Goal: Task Accomplishment & Management: Manage account settings

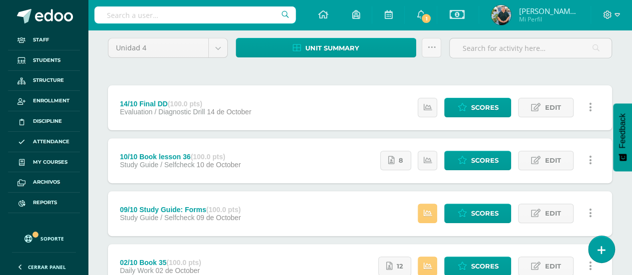
scroll to position [150, 0]
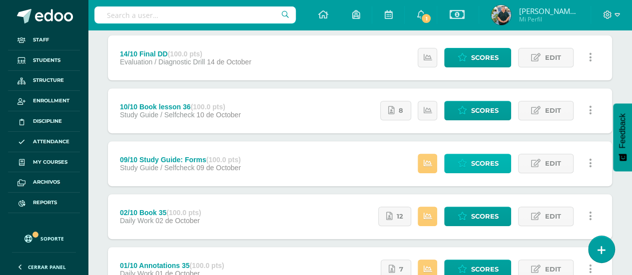
click at [483, 160] on span "Scores" at bounding box center [484, 163] width 27 height 18
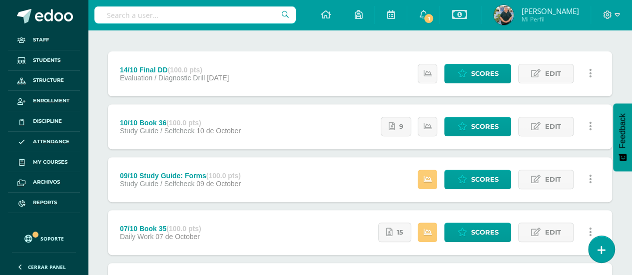
scroll to position [150, 0]
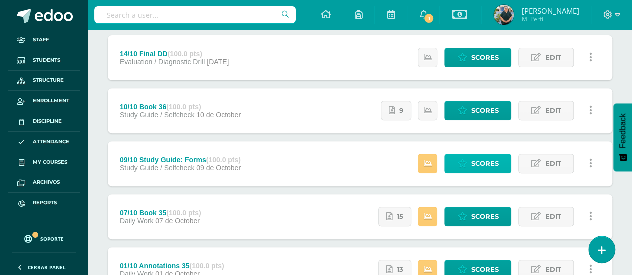
click at [477, 159] on span "Scores" at bounding box center [484, 163] width 27 height 18
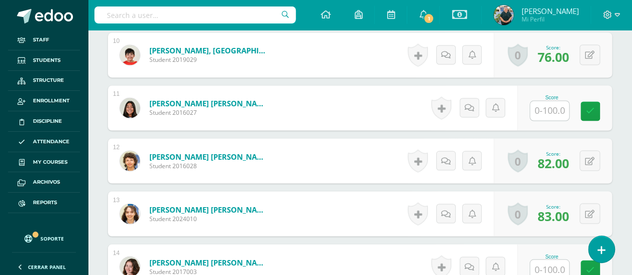
scroll to position [817, 0]
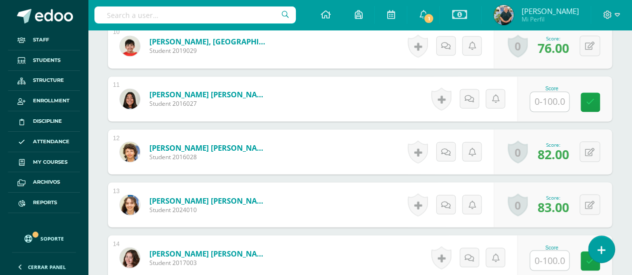
click at [548, 101] on input "text" at bounding box center [549, 101] width 39 height 19
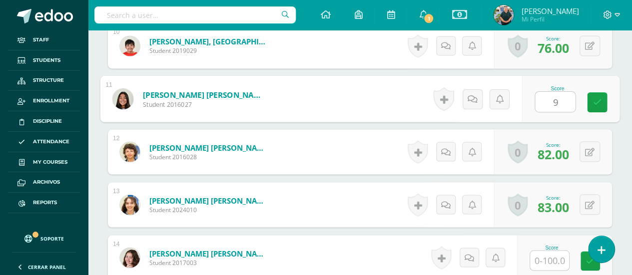
type input "91"
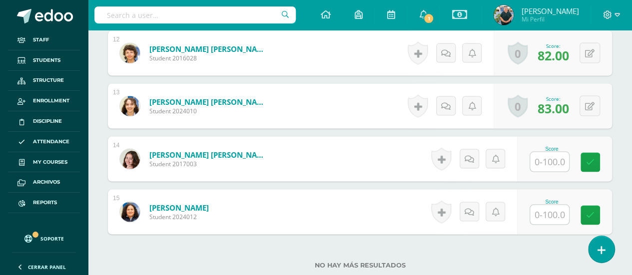
scroll to position [917, 0]
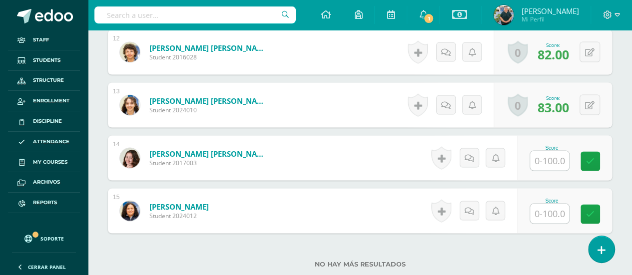
click at [555, 161] on input "text" at bounding box center [549, 160] width 39 height 19
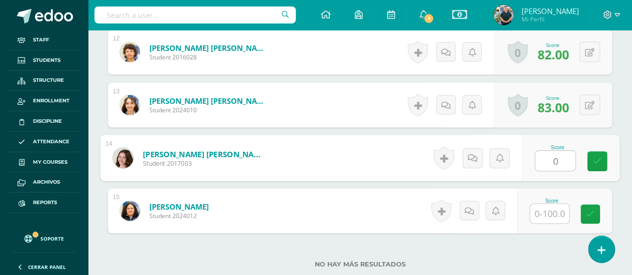
type input "0"
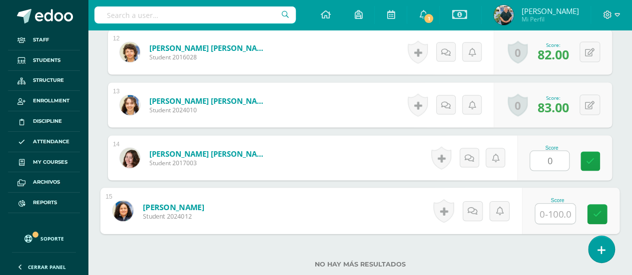
click at [548, 211] on input "text" at bounding box center [555, 214] width 40 height 20
type input "0"
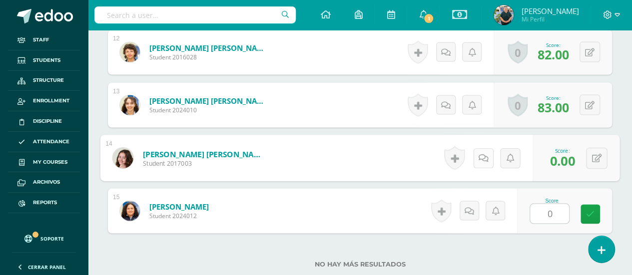
click at [476, 158] on link at bounding box center [483, 158] width 20 height 20
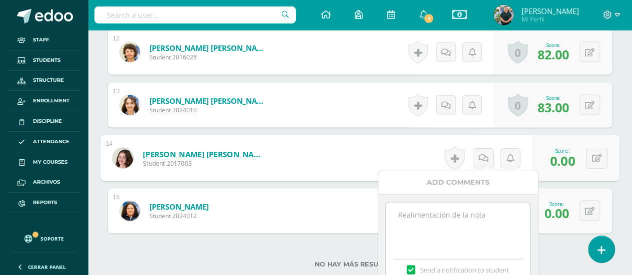
click at [444, 230] on textarea at bounding box center [458, 227] width 144 height 50
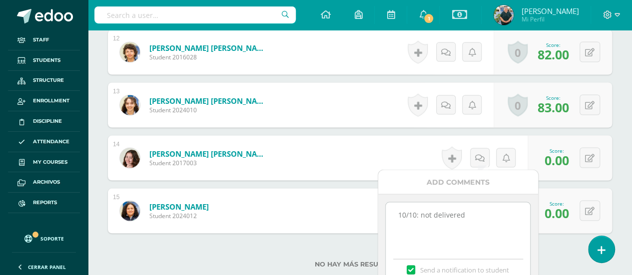
drag, startPoint x: 478, startPoint y: 214, endPoint x: 358, endPoint y: 216, distance: 119.5
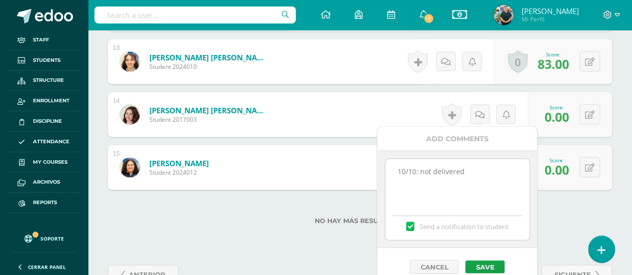
scroll to position [986, 0]
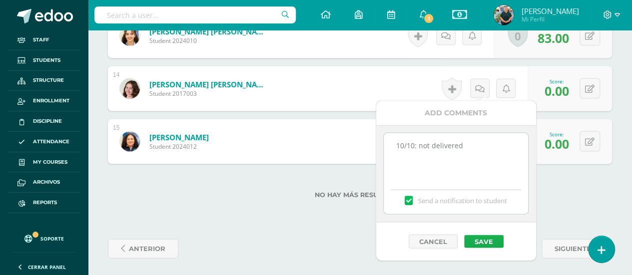
type textarea "10/10: not delivered"
click at [484, 238] on button "Save" at bounding box center [482, 241] width 39 height 13
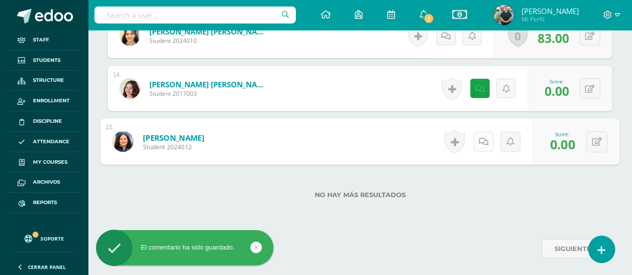
click at [481, 138] on icon at bounding box center [483, 141] width 10 height 8
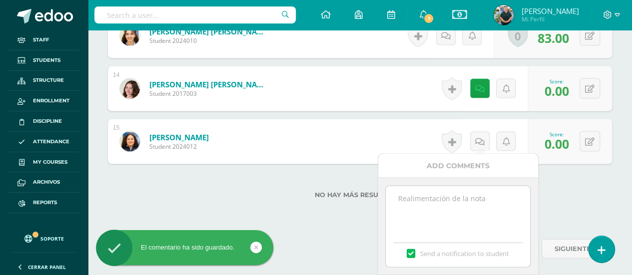
paste textarea "10/10: not delivered"
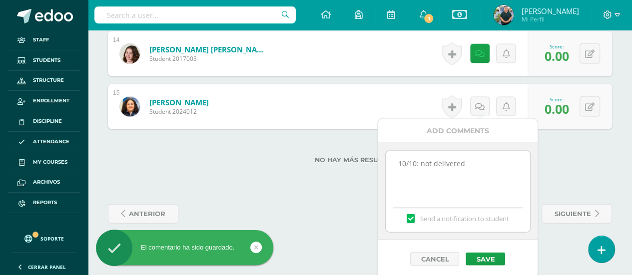
scroll to position [1023, 0]
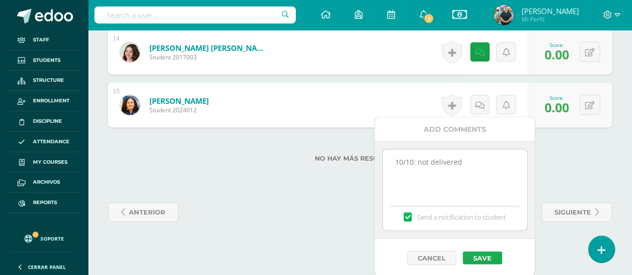
type textarea "10/10: not delivered"
click at [484, 255] on button "Save" at bounding box center [482, 258] width 39 height 13
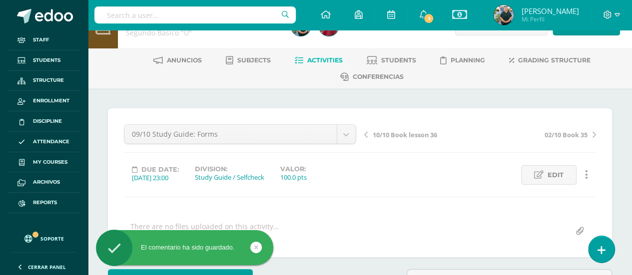
scroll to position [0, 0]
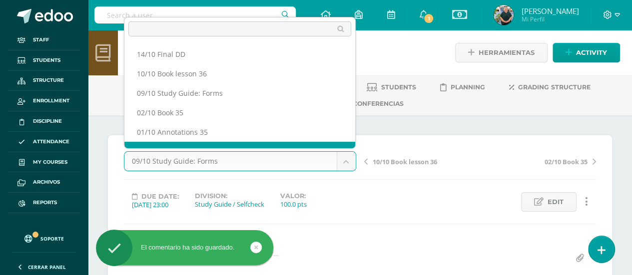
scroll to position [13, 0]
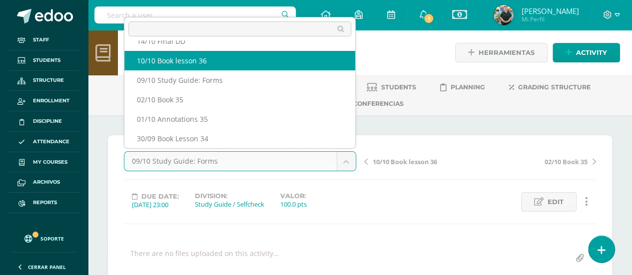
select select "/dashboard/teacher/grade-activity/221473/"
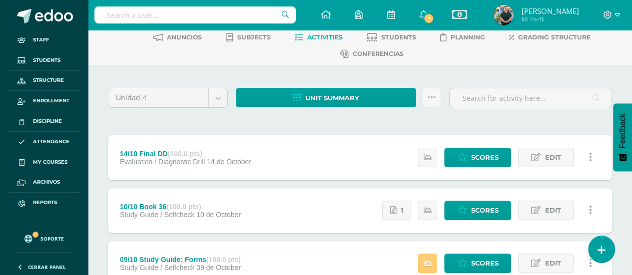
scroll to position [100, 0]
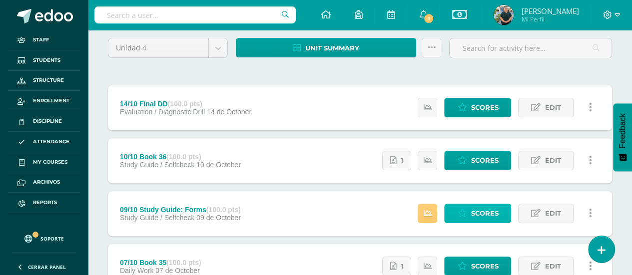
click at [467, 210] on icon at bounding box center [461, 213] width 9 height 8
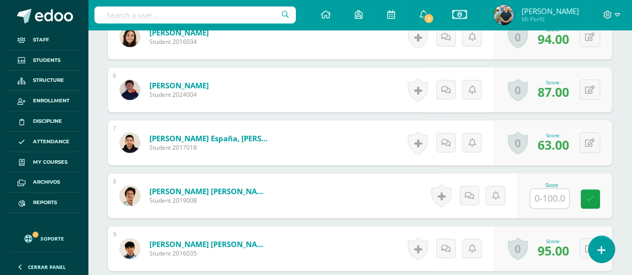
scroll to position [565, 0]
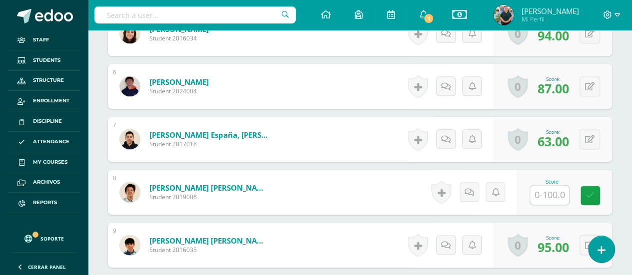
click at [547, 197] on input "text" at bounding box center [549, 194] width 39 height 19
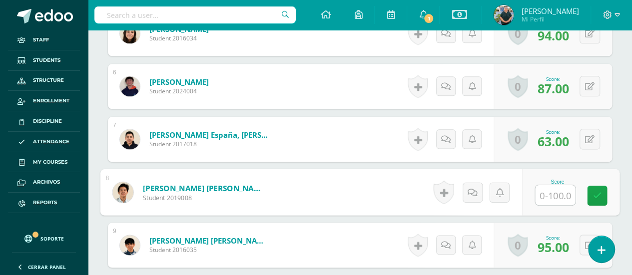
type input "0"
click at [600, 191] on icon at bounding box center [597, 195] width 9 height 8
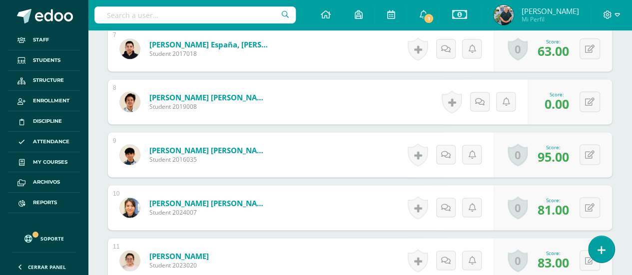
scroll to position [665, 0]
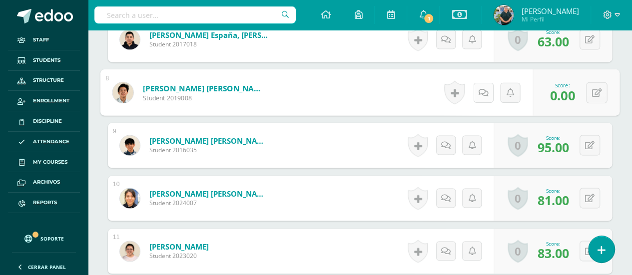
click at [476, 89] on link at bounding box center [483, 92] width 20 height 20
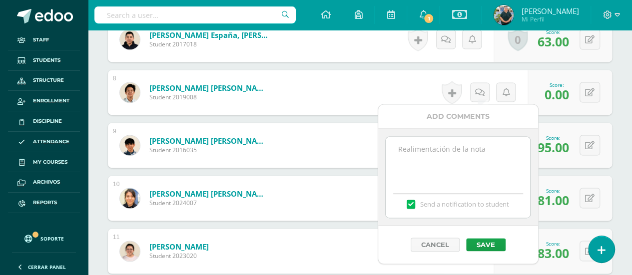
paste textarea "10/10: not delivered"
type textarea "10/10: not delivered"
click at [485, 241] on button "Save" at bounding box center [485, 244] width 39 height 13
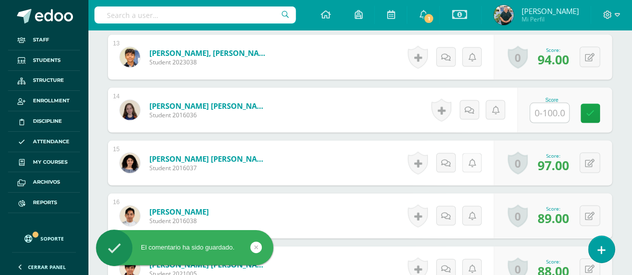
scroll to position [965, 0]
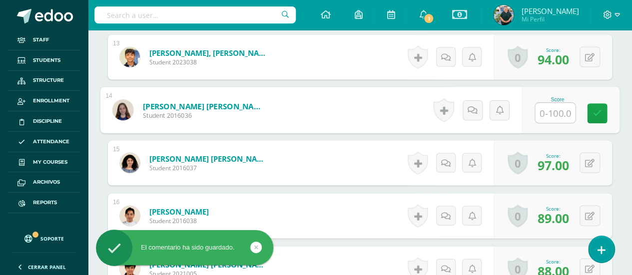
click at [549, 110] on input "text" at bounding box center [555, 113] width 40 height 20
type input "0"
click at [603, 108] on link at bounding box center [597, 114] width 20 height 20
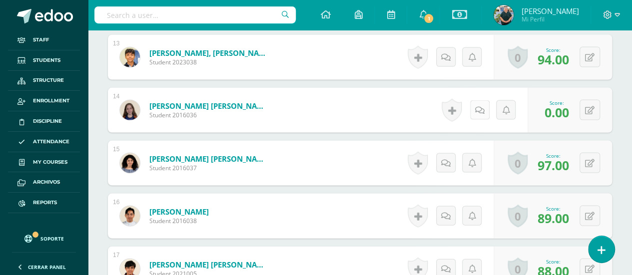
click at [476, 106] on icon at bounding box center [479, 110] width 9 height 8
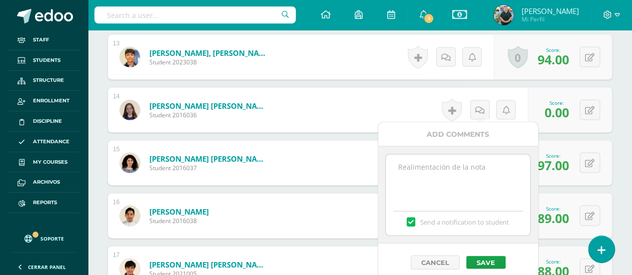
paste textarea "10/10: not delivered"
type textarea "10/10: not delivered"
click at [479, 257] on button "Save" at bounding box center [485, 262] width 39 height 13
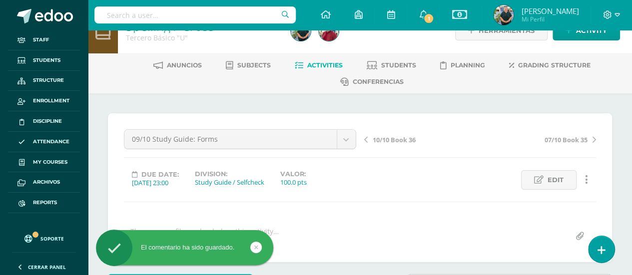
scroll to position [0, 0]
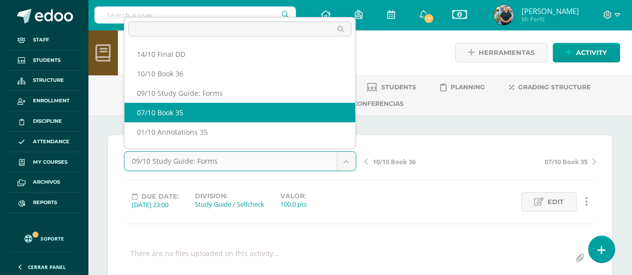
scroll to position [13, 0]
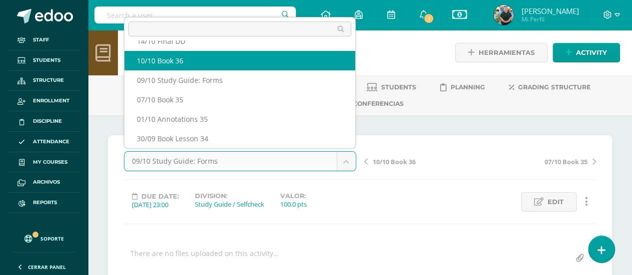
select select "/dashboard/teacher/grade-activity/221528/"
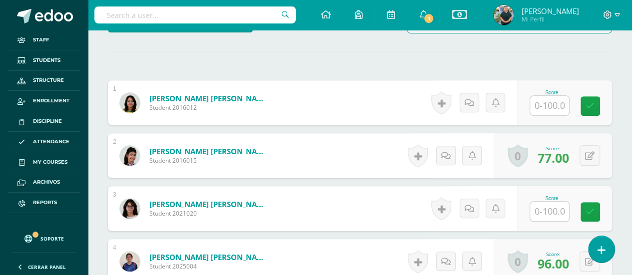
scroll to position [317, 0]
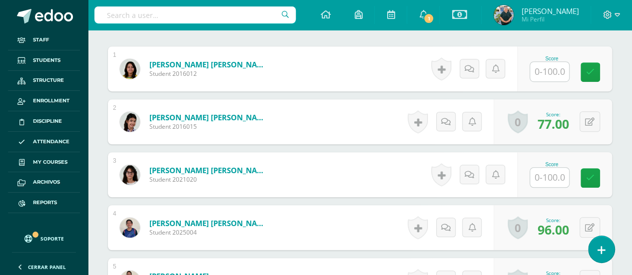
click at [547, 67] on input "text" at bounding box center [549, 71] width 39 height 19
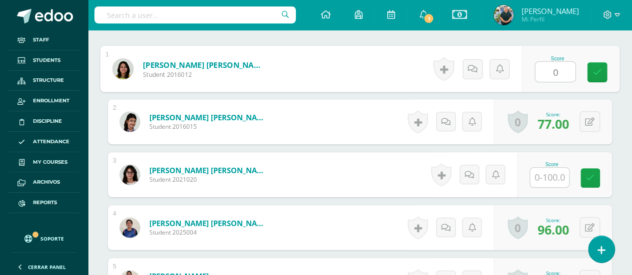
type input "0"
click at [549, 173] on input "text" at bounding box center [549, 177] width 39 height 19
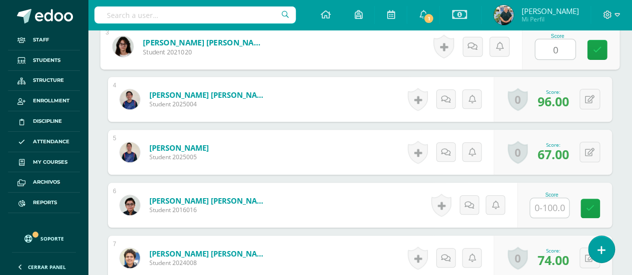
scroll to position [467, 0]
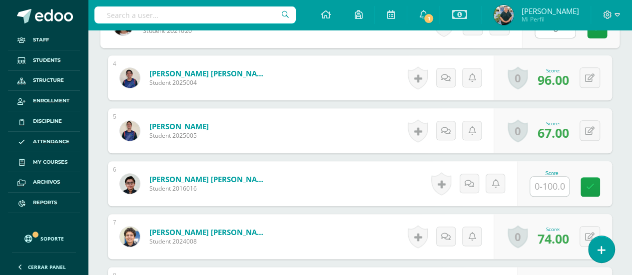
type input "0"
click at [554, 179] on input "text" at bounding box center [549, 186] width 39 height 19
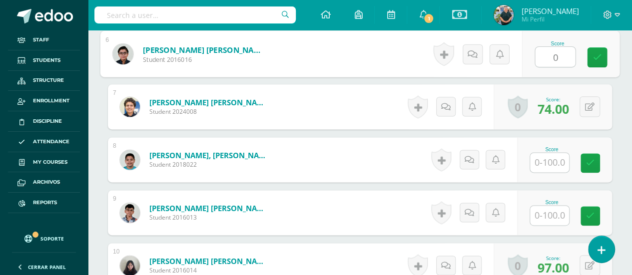
scroll to position [617, 0]
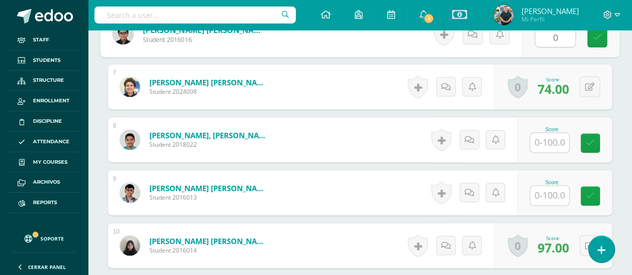
type input "0"
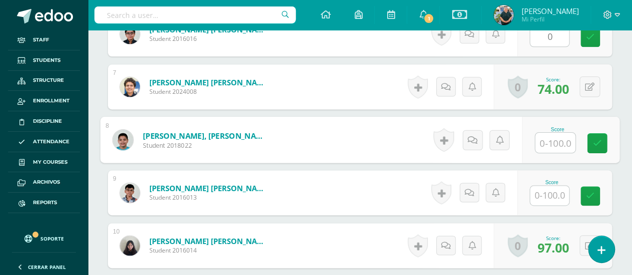
click at [548, 139] on input "text" at bounding box center [555, 143] width 40 height 20
type input "0"
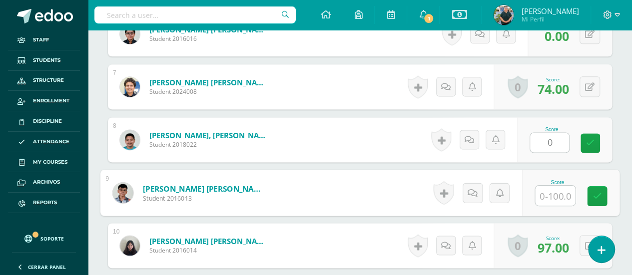
click at [552, 197] on input "text" at bounding box center [555, 196] width 40 height 20
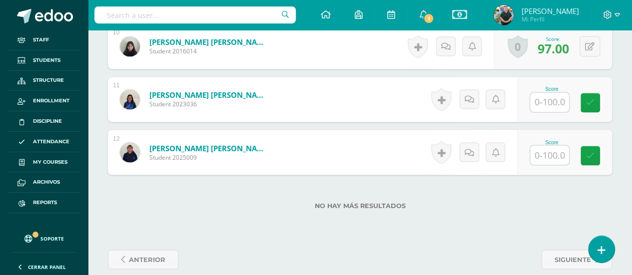
scroll to position [817, 0]
type input "0"
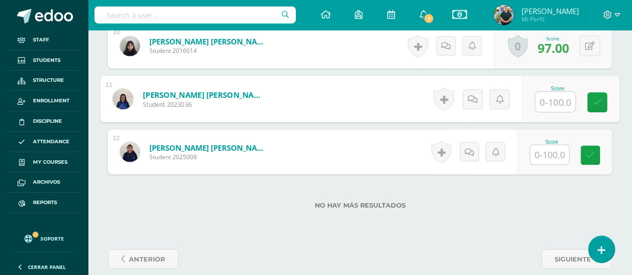
click at [548, 95] on input "text" at bounding box center [555, 102] width 40 height 20
type input "0"
click at [553, 154] on input "text" at bounding box center [549, 154] width 39 height 19
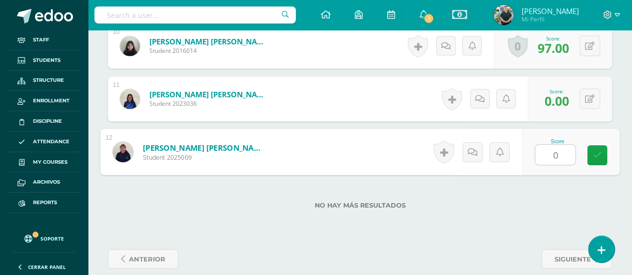
type input "0"
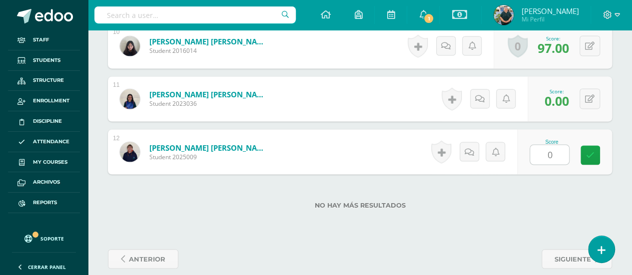
click at [535, 204] on label "No hay más resultados" at bounding box center [360, 204] width 504 height 7
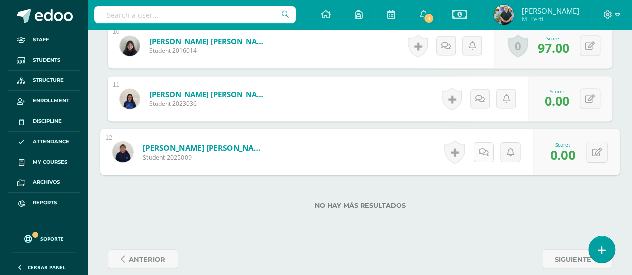
click at [475, 150] on link at bounding box center [483, 152] width 20 height 20
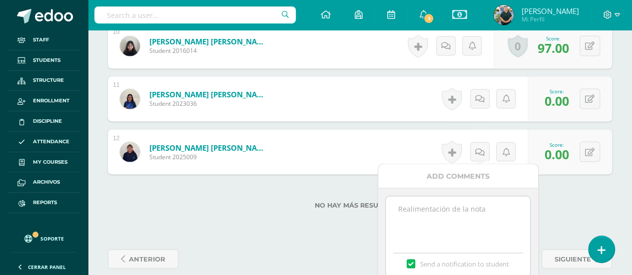
paste textarea "10/10: not delivered"
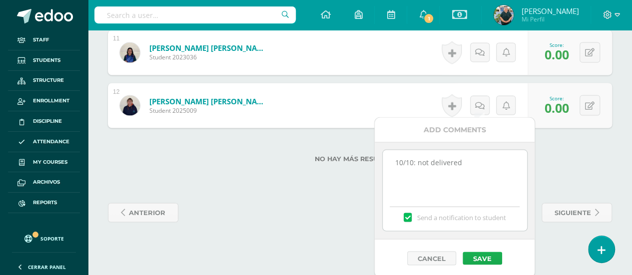
type textarea "10/10: not delivered"
click at [478, 254] on button "Save" at bounding box center [482, 258] width 39 height 13
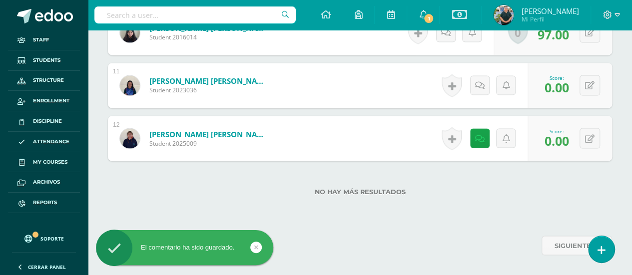
scroll to position [827, 0]
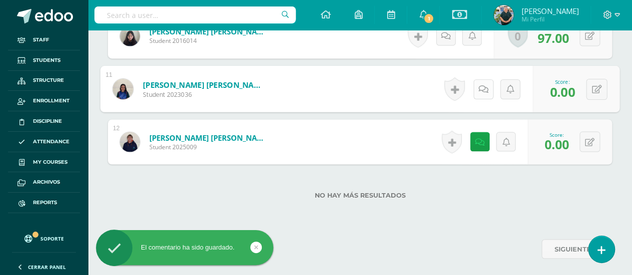
click at [479, 84] on icon at bounding box center [483, 88] width 10 height 8
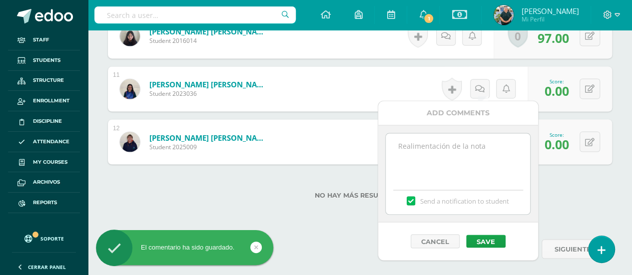
paste textarea "10/10: not delivered"
type textarea "10/10: not delivered"
click at [483, 238] on button "Save" at bounding box center [485, 241] width 39 height 13
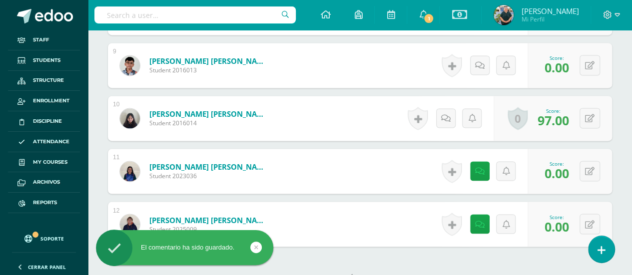
scroll to position [727, 0]
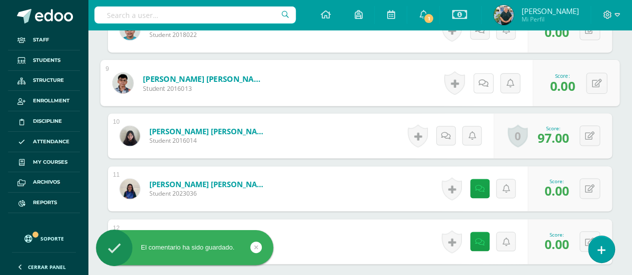
click at [478, 81] on link at bounding box center [483, 83] width 20 height 20
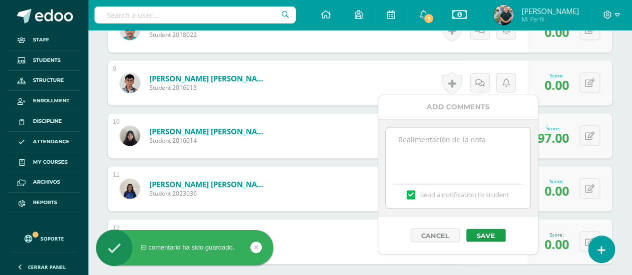
paste textarea "10/10: not delivered"
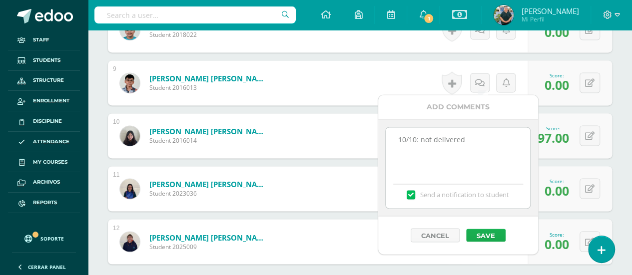
type textarea "10/10: not delivered"
click at [479, 235] on button "Save" at bounding box center [485, 235] width 39 height 13
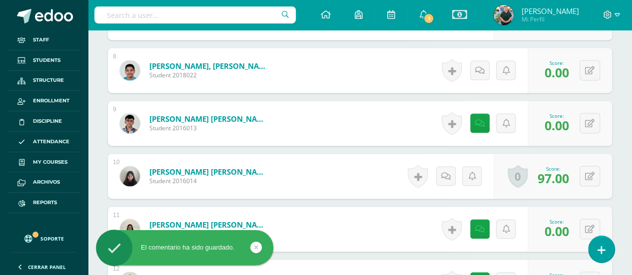
scroll to position [677, 0]
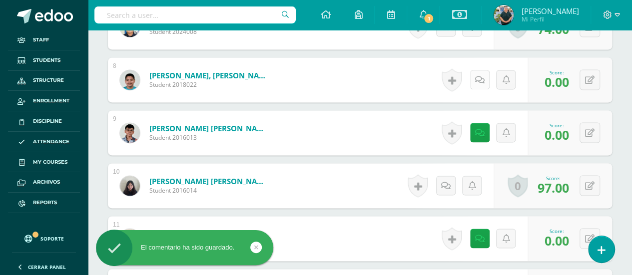
click at [478, 76] on icon at bounding box center [479, 80] width 9 height 8
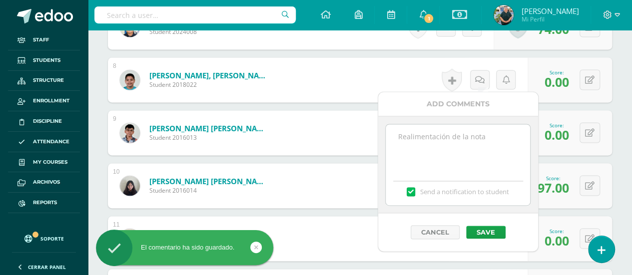
paste textarea "10/10: not delivered"
type textarea "10/10: not delivered"
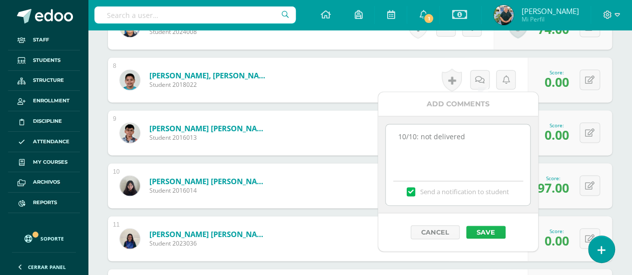
click at [471, 226] on button "Save" at bounding box center [485, 232] width 39 height 13
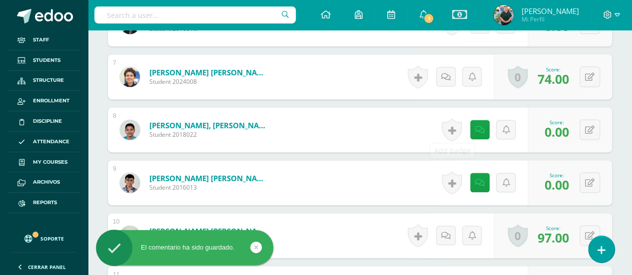
scroll to position [577, 0]
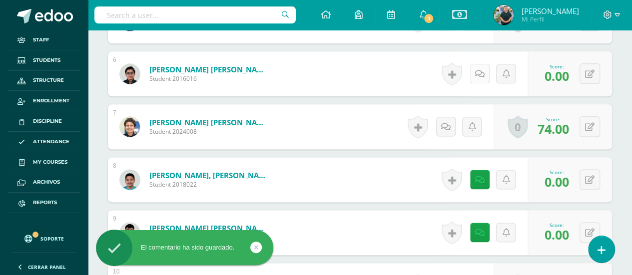
click at [485, 69] on link at bounding box center [479, 73] width 19 height 19
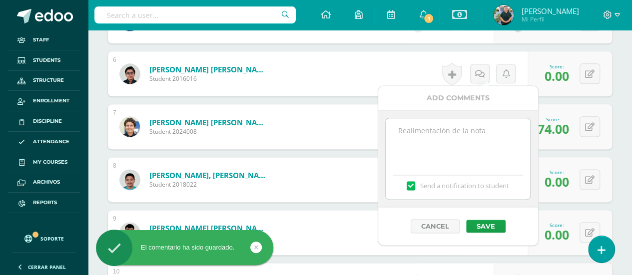
paste textarea "10/10: not delivered"
type textarea "10/10: not delivered"
click at [477, 226] on button "Save" at bounding box center [485, 226] width 39 height 13
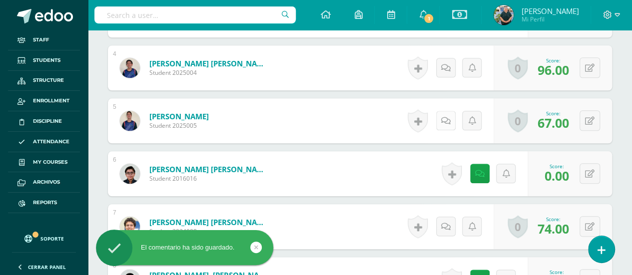
scroll to position [427, 0]
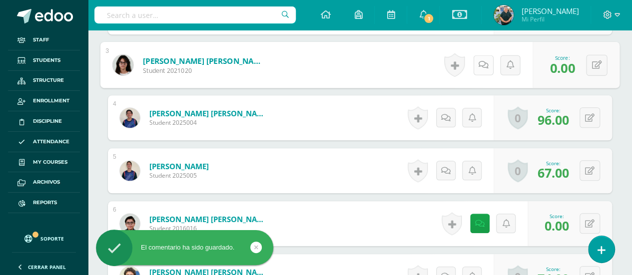
click at [478, 65] on icon at bounding box center [483, 64] width 10 height 8
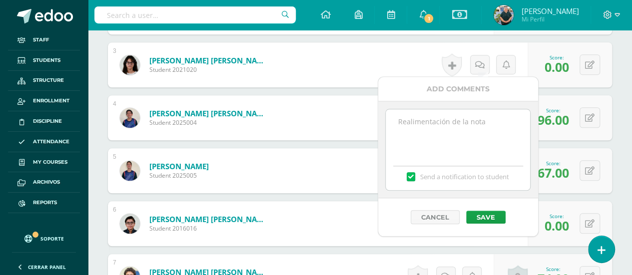
paste textarea "10/10: not delivered"
type textarea "10/10: not delivered"
click at [480, 213] on button "Save" at bounding box center [485, 217] width 39 height 13
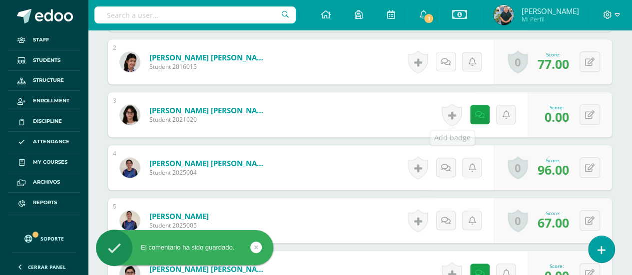
scroll to position [327, 0]
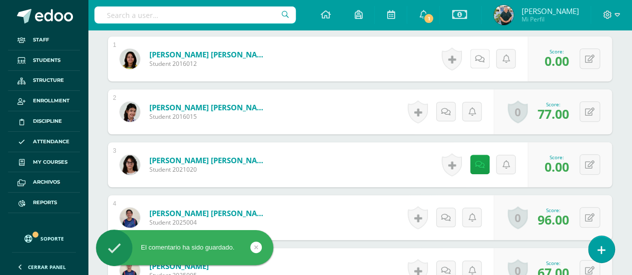
click at [477, 49] on link at bounding box center [479, 58] width 19 height 19
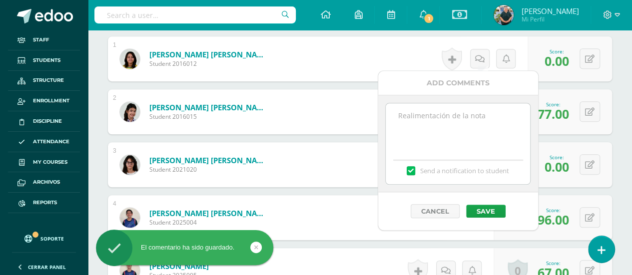
paste textarea "10/10: not delivered"
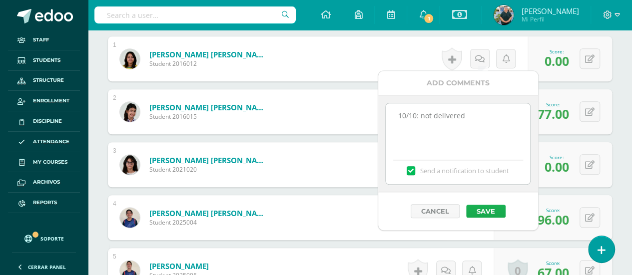
type textarea "10/10: not delivered"
click at [486, 209] on button "Save" at bounding box center [485, 211] width 39 height 13
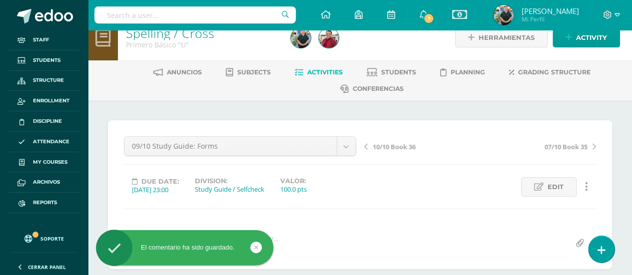
scroll to position [0, 0]
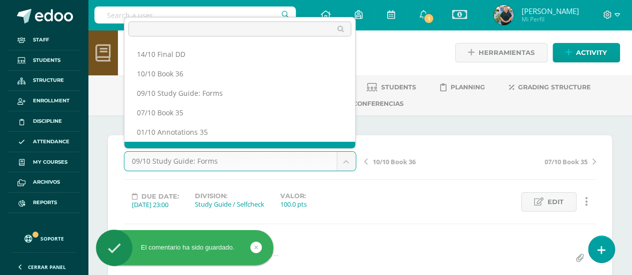
scroll to position [13, 0]
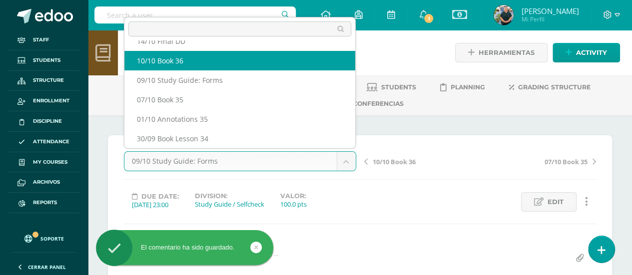
select select "/dashboard/teacher/grade-activity/221520/"
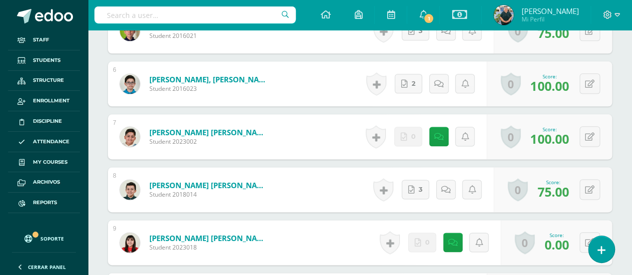
scroll to position [582, 0]
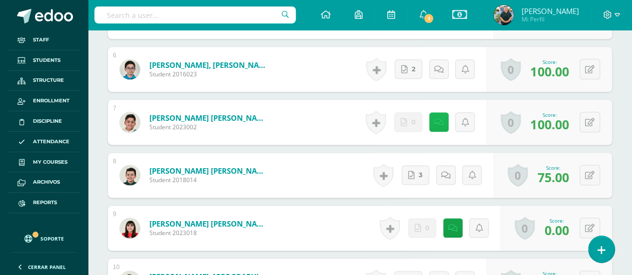
click at [440, 131] on link at bounding box center [438, 121] width 19 height 19
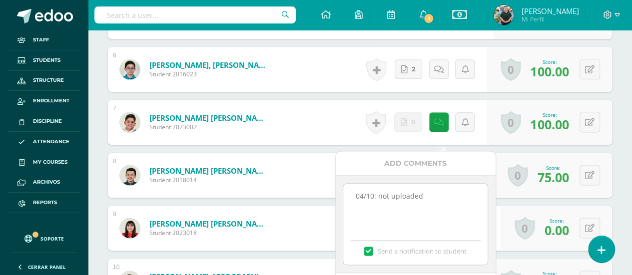
drag, startPoint x: 435, startPoint y: 195, endPoint x: 271, endPoint y: 209, distance: 165.0
click at [271, 208] on body "Staff Students Structure Enrollment Discipline Attendance My courses Archivos R…" at bounding box center [316, 50] width 632 height 1265
click at [370, 249] on label at bounding box center [368, 251] width 8 height 9
click at [0, 0] on input "Send a notification to student" at bounding box center [0, 0] width 0 height 0
click at [439, 208] on textarea "04/10: not uploaded" at bounding box center [415, 209] width 144 height 50
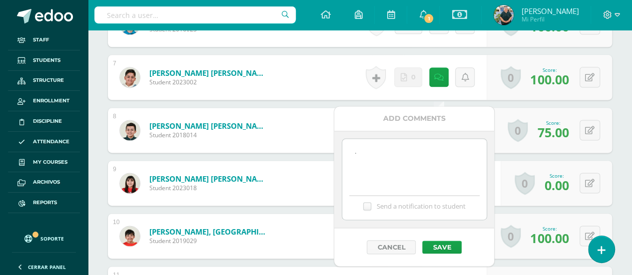
scroll to position [632, 0]
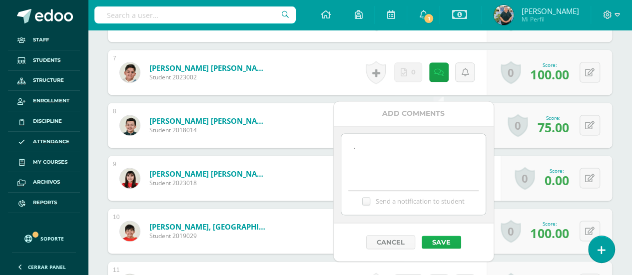
type textarea "."
click at [440, 237] on button "Save" at bounding box center [441, 242] width 39 height 13
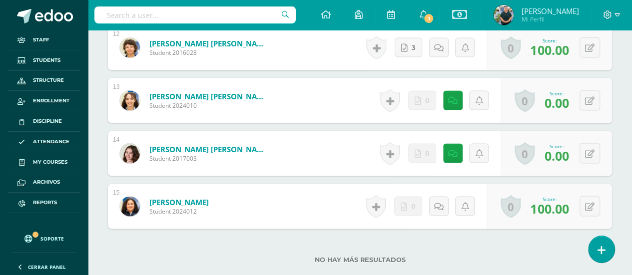
scroll to position [932, 0]
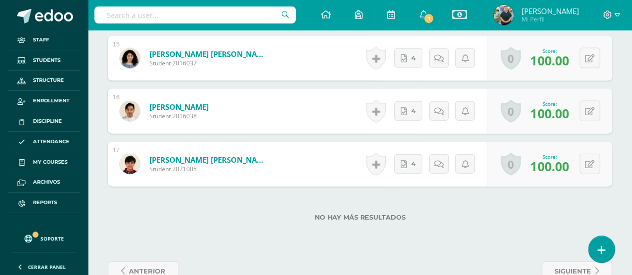
scroll to position [1084, 0]
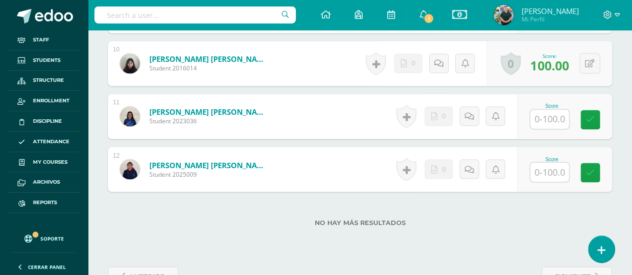
scroll to position [844, 0]
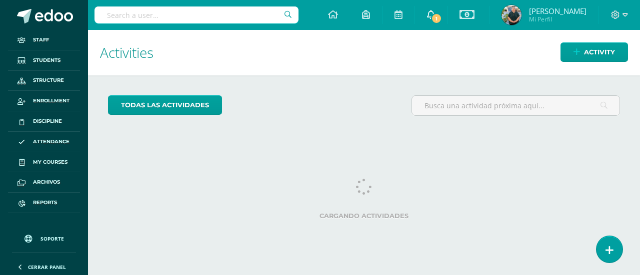
click at [423, 13] on link "1" at bounding box center [431, 15] width 32 height 30
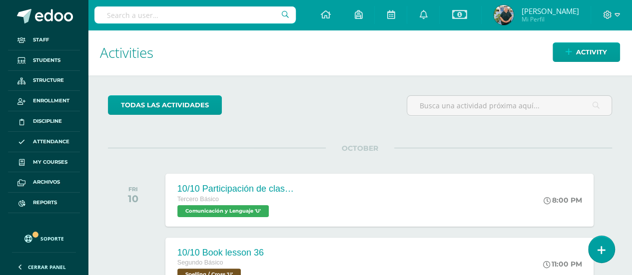
click at [213, 58] on h1 "Activities" at bounding box center [360, 52] width 520 height 45
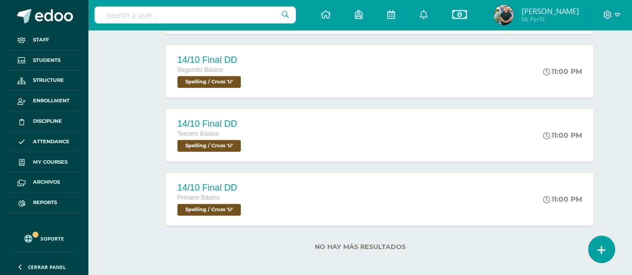
scroll to position [520, 0]
